Goal: Information Seeking & Learning: Learn about a topic

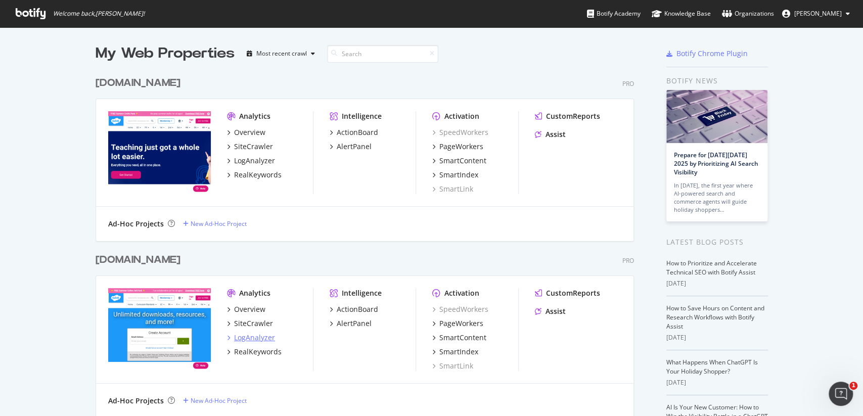
scroll to position [126, 0]
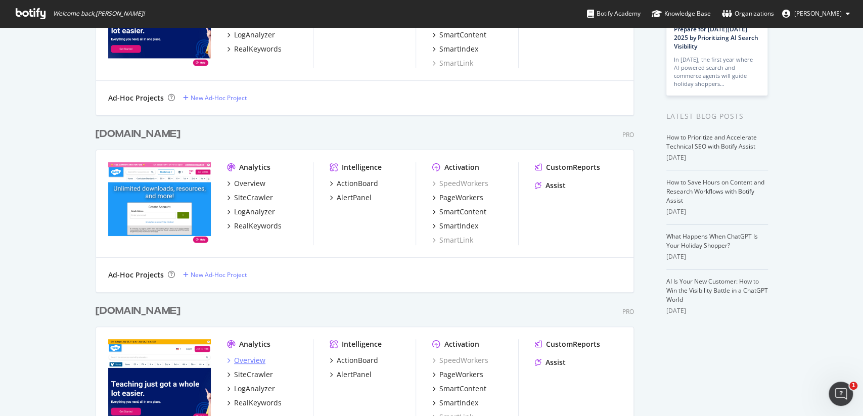
click at [256, 359] on div "Overview" at bounding box center [249, 360] width 31 height 10
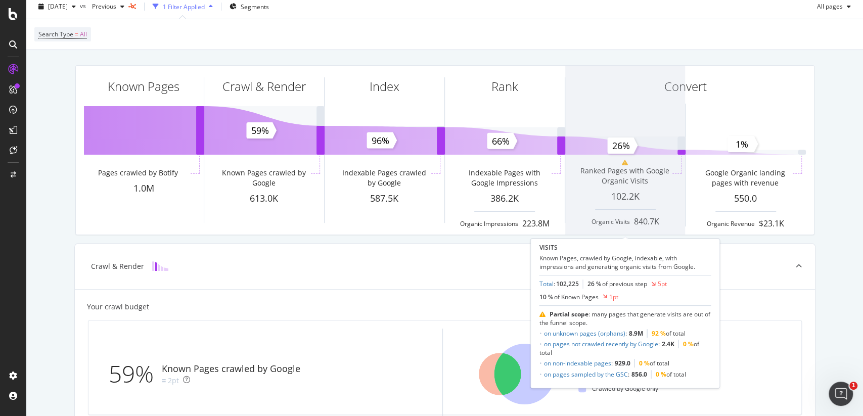
scroll to position [29, 0]
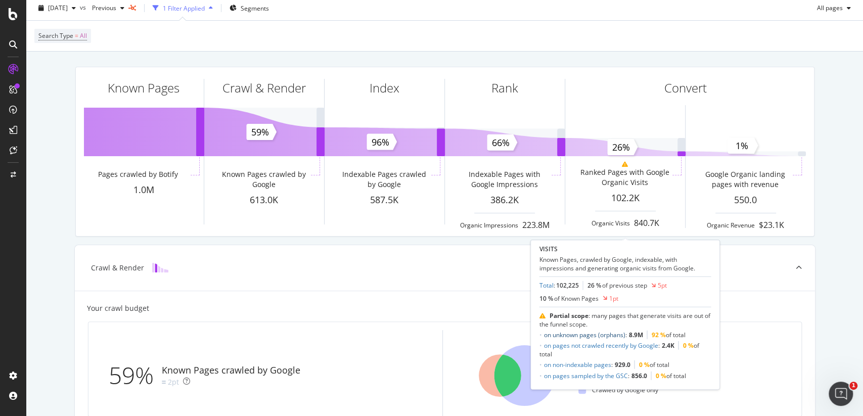
click at [600, 332] on link "on unknown pages (orphans)" at bounding box center [583, 335] width 81 height 9
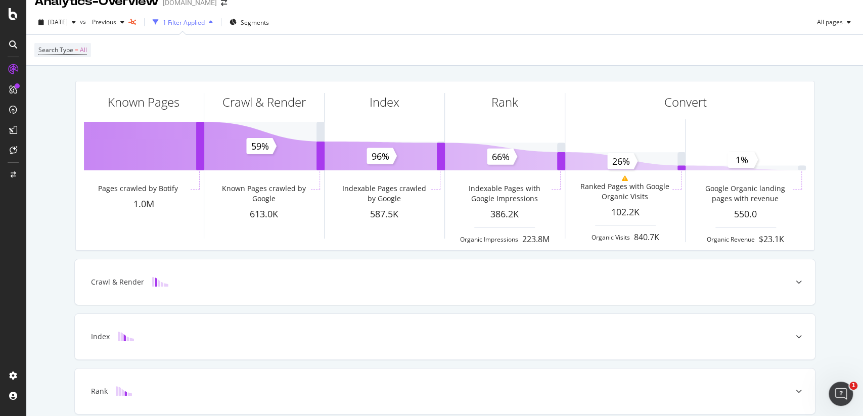
scroll to position [0, 0]
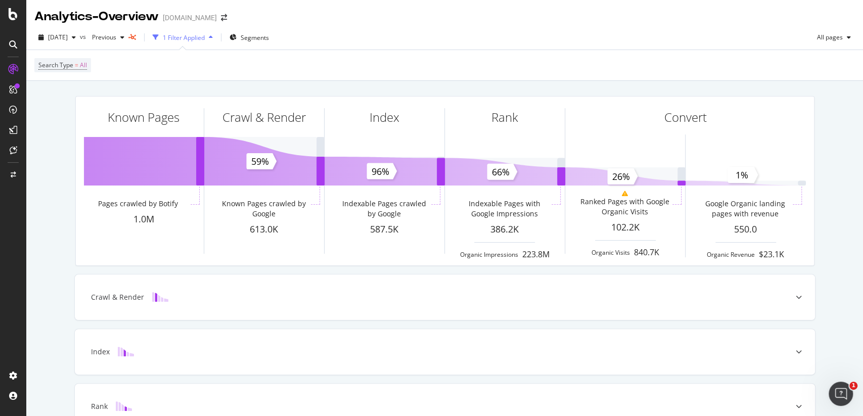
click at [190, 40] on div "1 Filter Applied" at bounding box center [184, 37] width 42 height 9
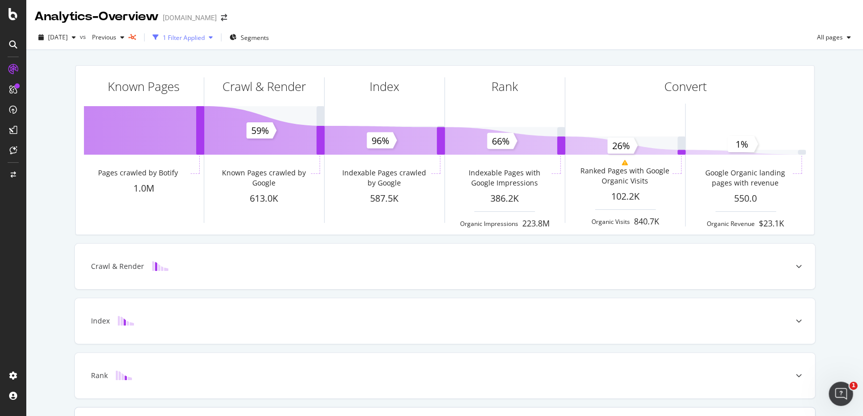
click at [190, 40] on div "1 Filter Applied" at bounding box center [184, 37] width 42 height 9
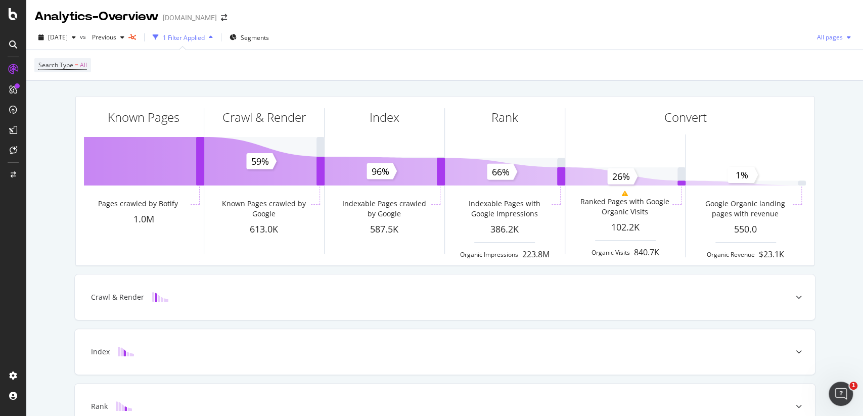
click at [832, 40] on span "All pages" at bounding box center [828, 37] width 30 height 9
click at [634, 20] on div "Analytics - Overview [DOMAIN_NAME]" at bounding box center [444, 12] width 836 height 25
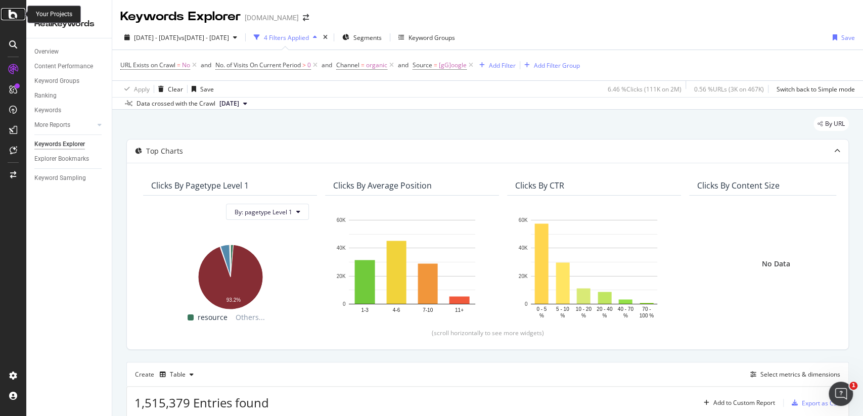
click at [15, 17] on icon at bounding box center [13, 14] width 9 height 12
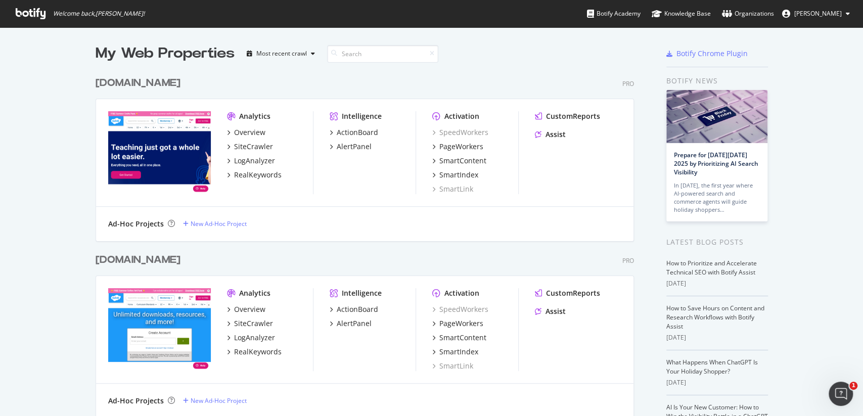
scroll to position [415, 862]
click at [243, 305] on div "Overview" at bounding box center [249, 309] width 31 height 10
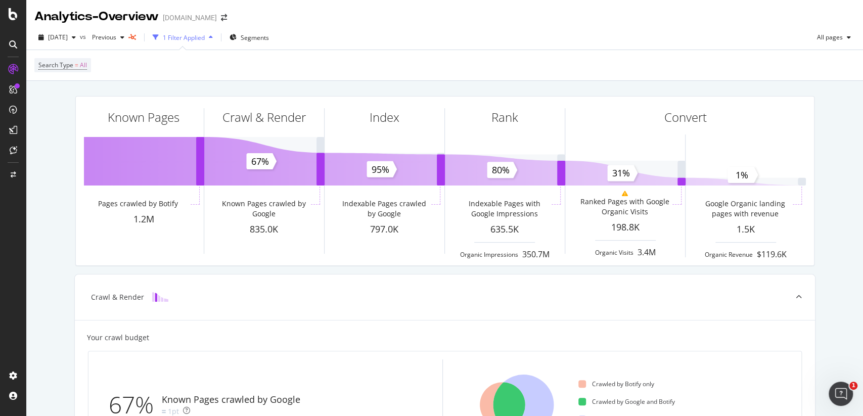
click at [194, 40] on div "1 Filter Applied" at bounding box center [184, 37] width 42 height 9
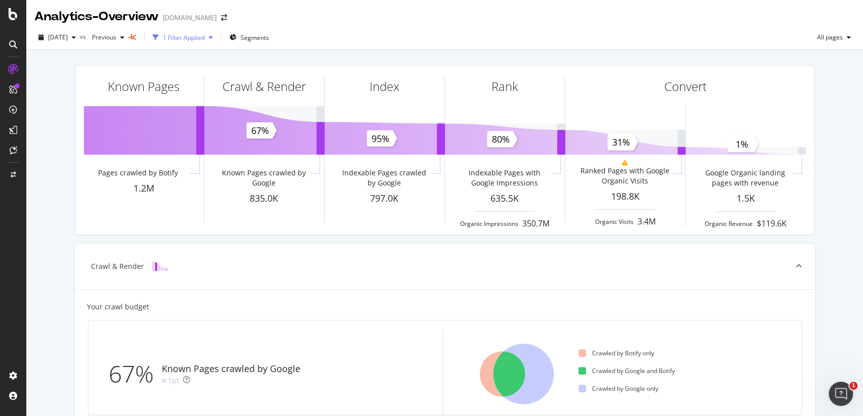
click at [194, 40] on div "1 Filter Applied" at bounding box center [184, 37] width 42 height 9
